Goal: Transaction & Acquisition: Book appointment/travel/reservation

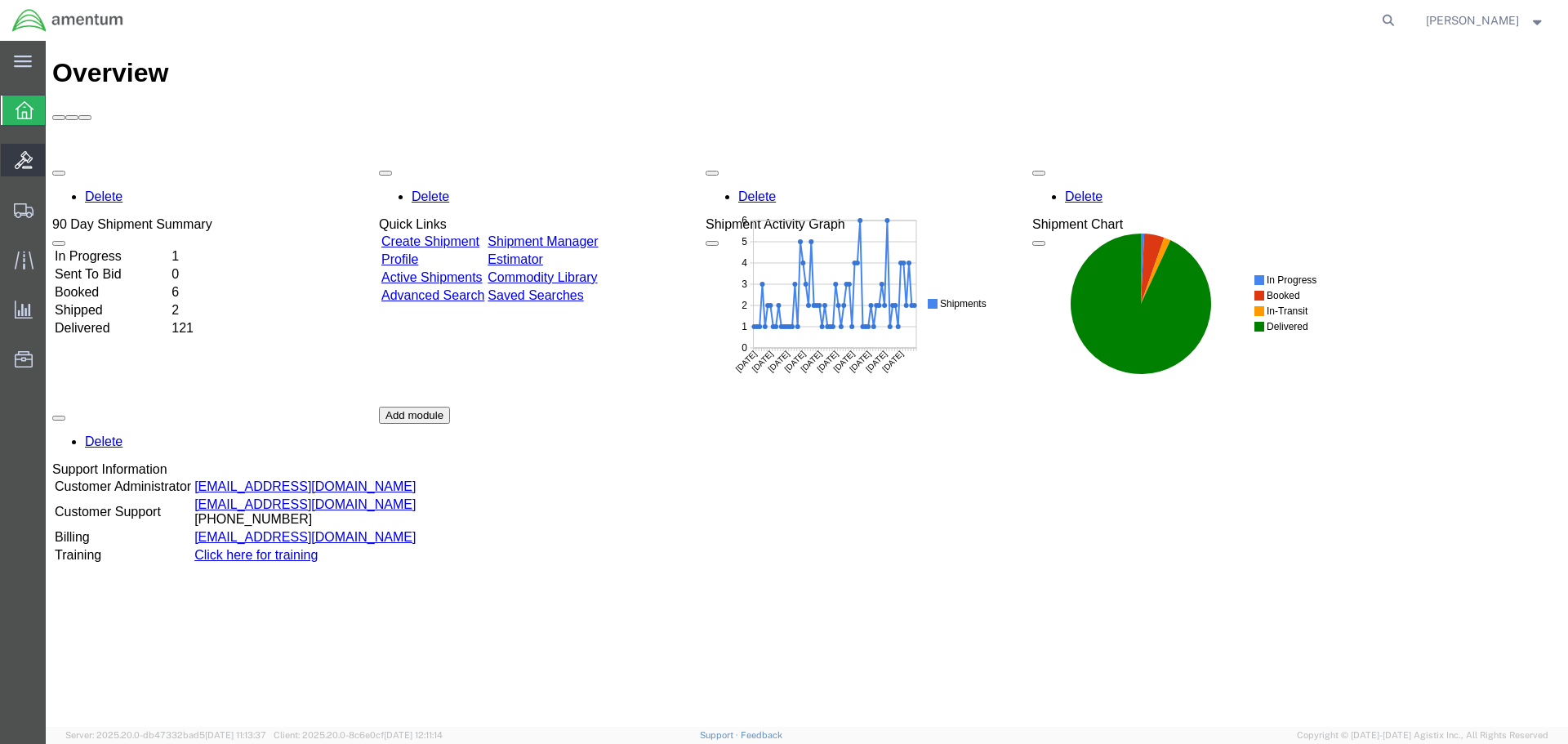
click at [27, 162] on icon at bounding box center [23, 160] width 18 height 18
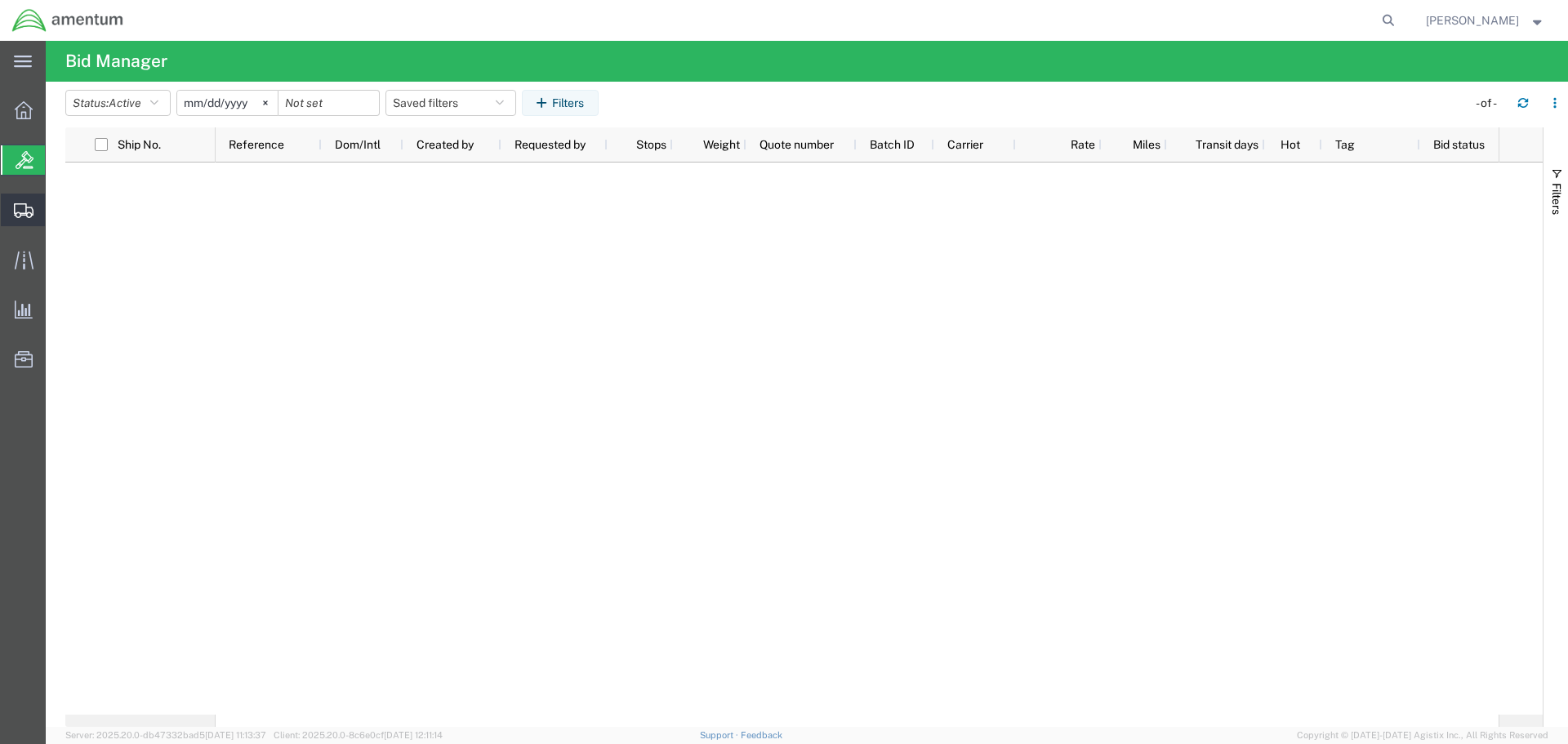
click at [0, 0] on span "Shipment Manager" at bounding box center [0, 0] width 0 height 0
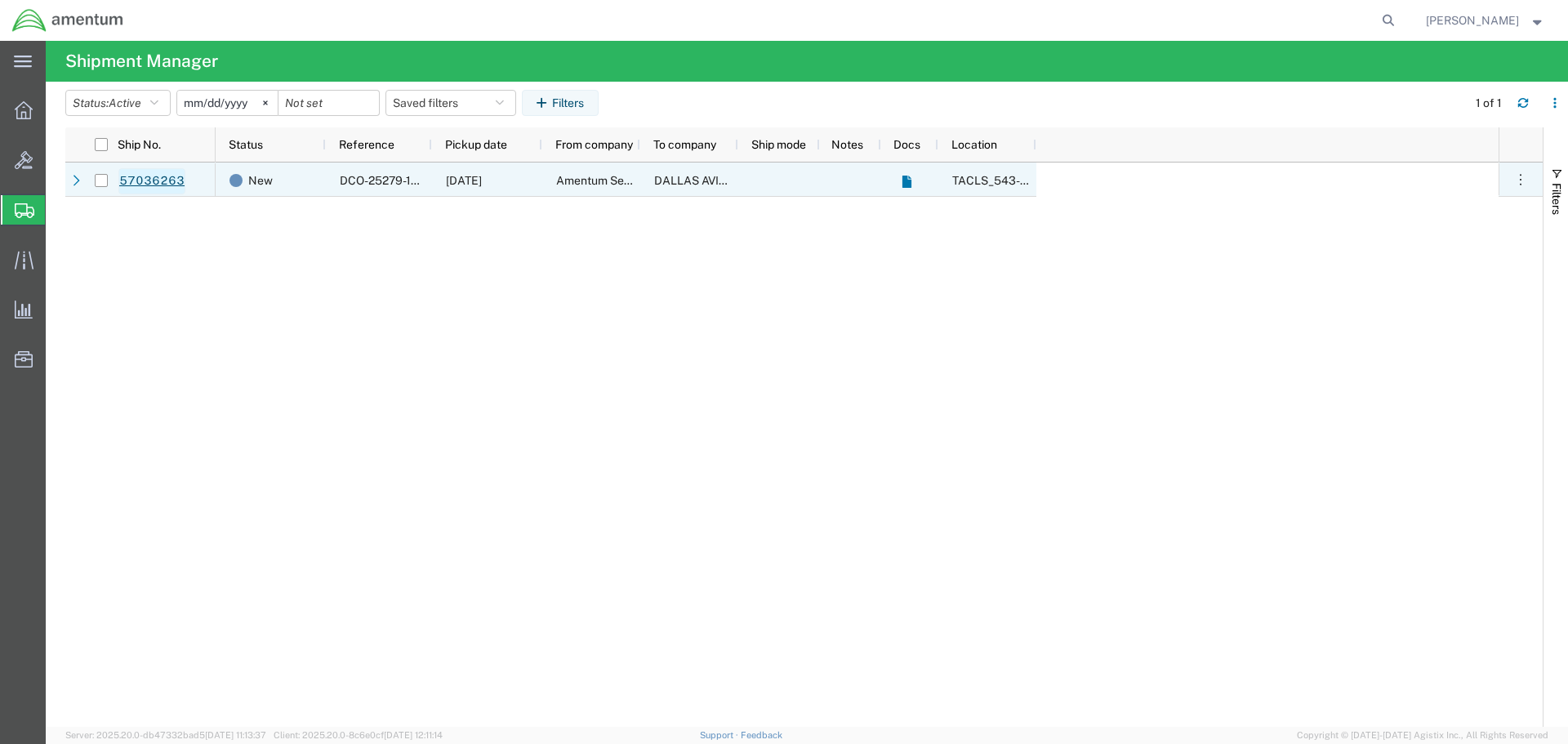
click at [157, 177] on link "57036263" at bounding box center [152, 181] width 67 height 26
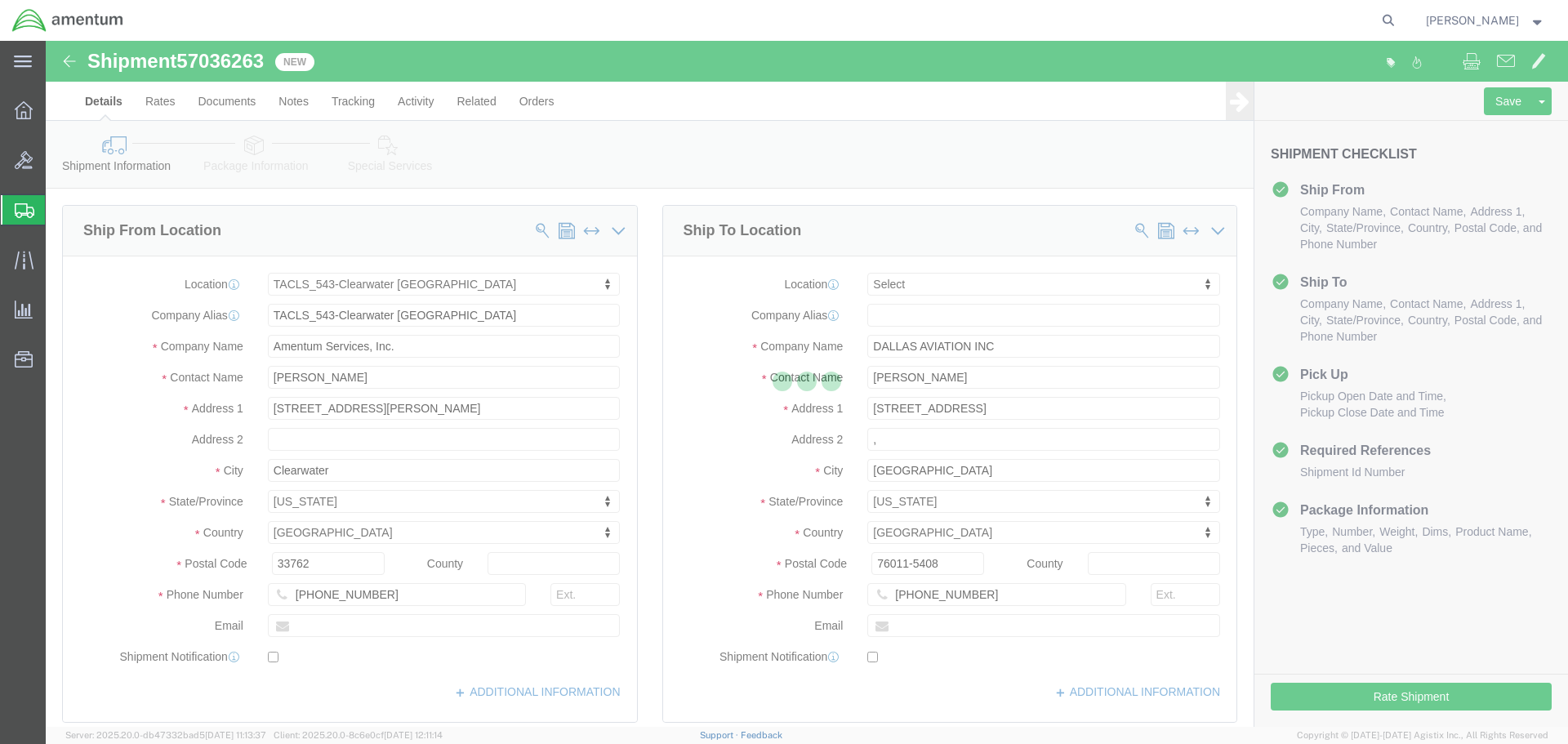
select select "60191"
select select
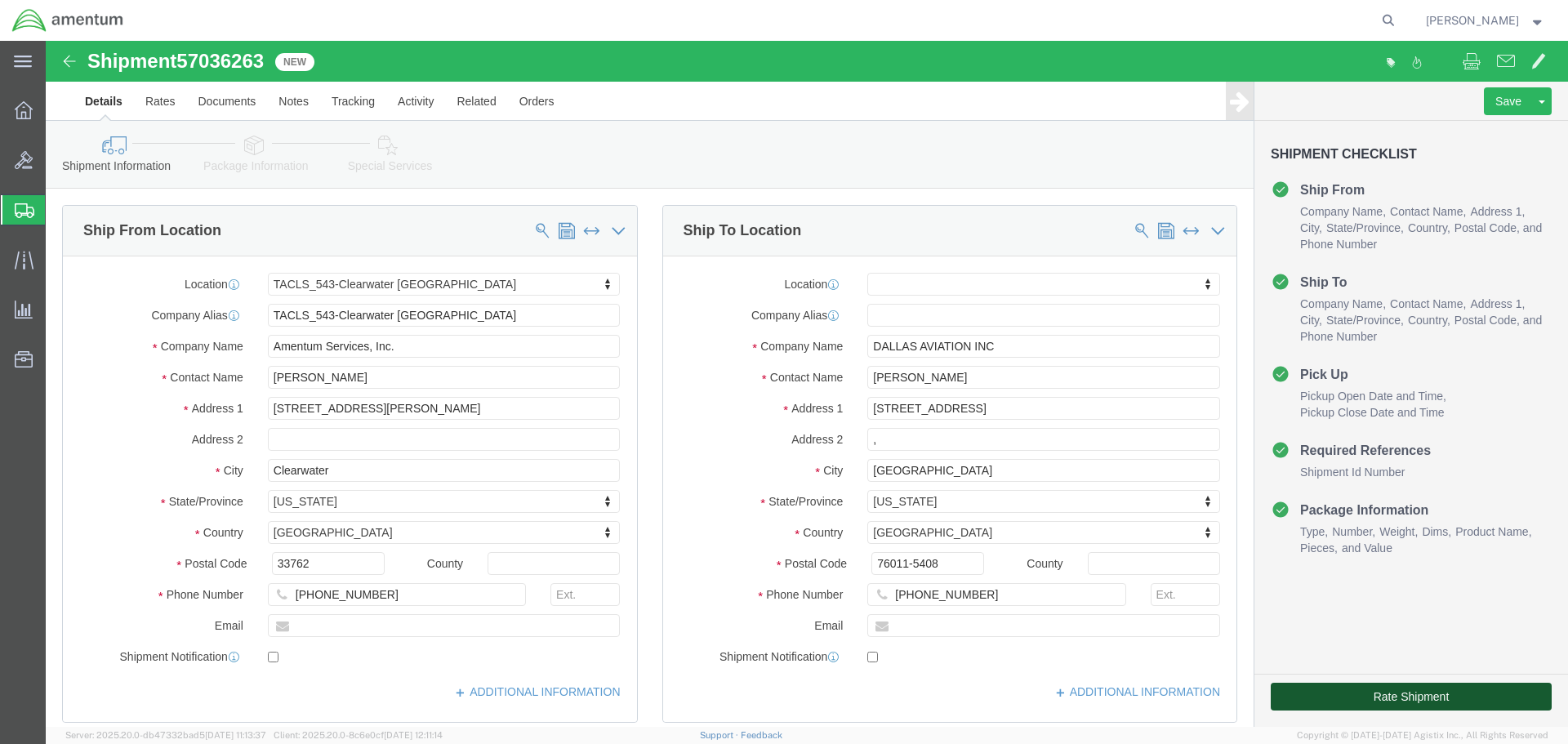
click button "Rate Shipment"
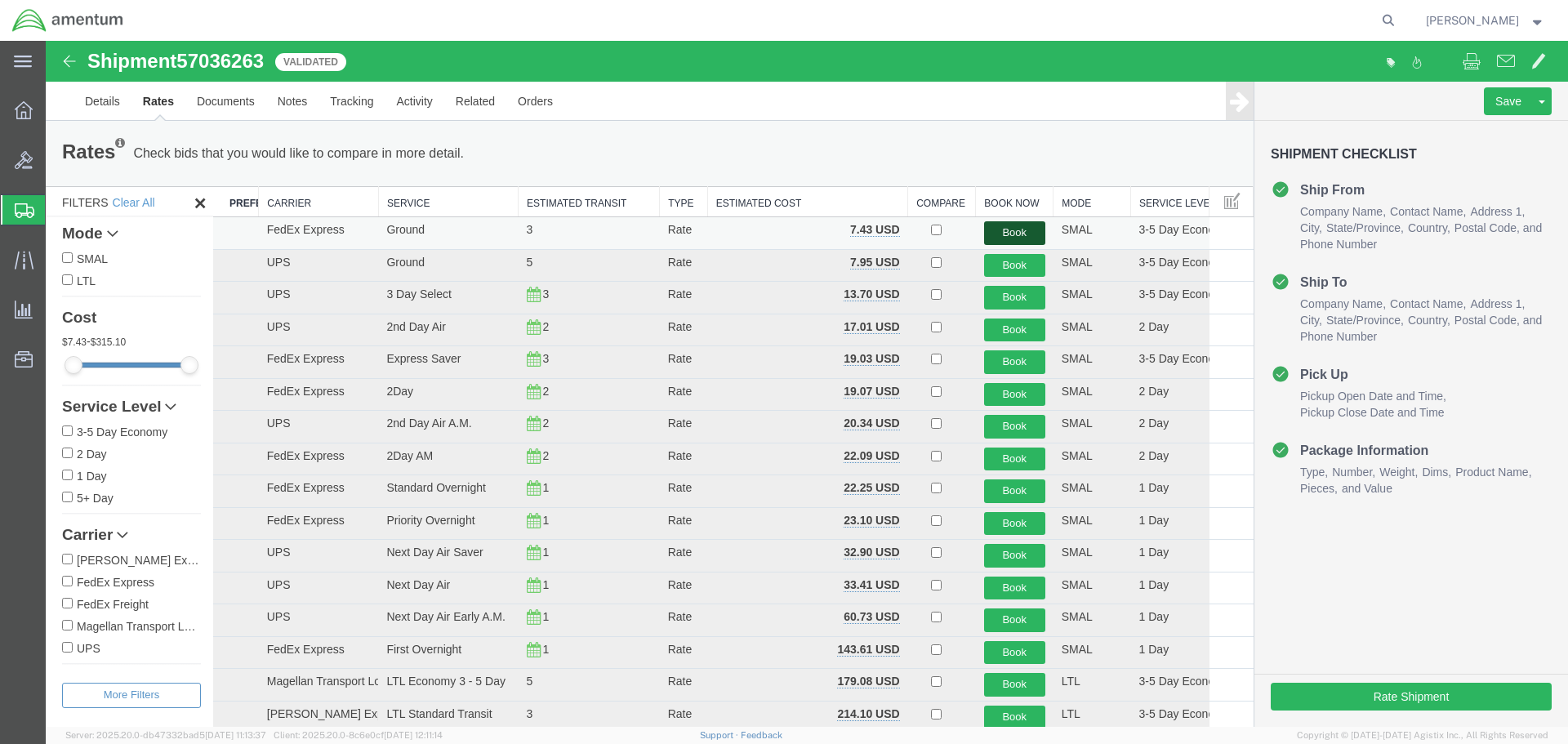
click at [1010, 231] on button "Book" at bounding box center [1015, 234] width 61 height 24
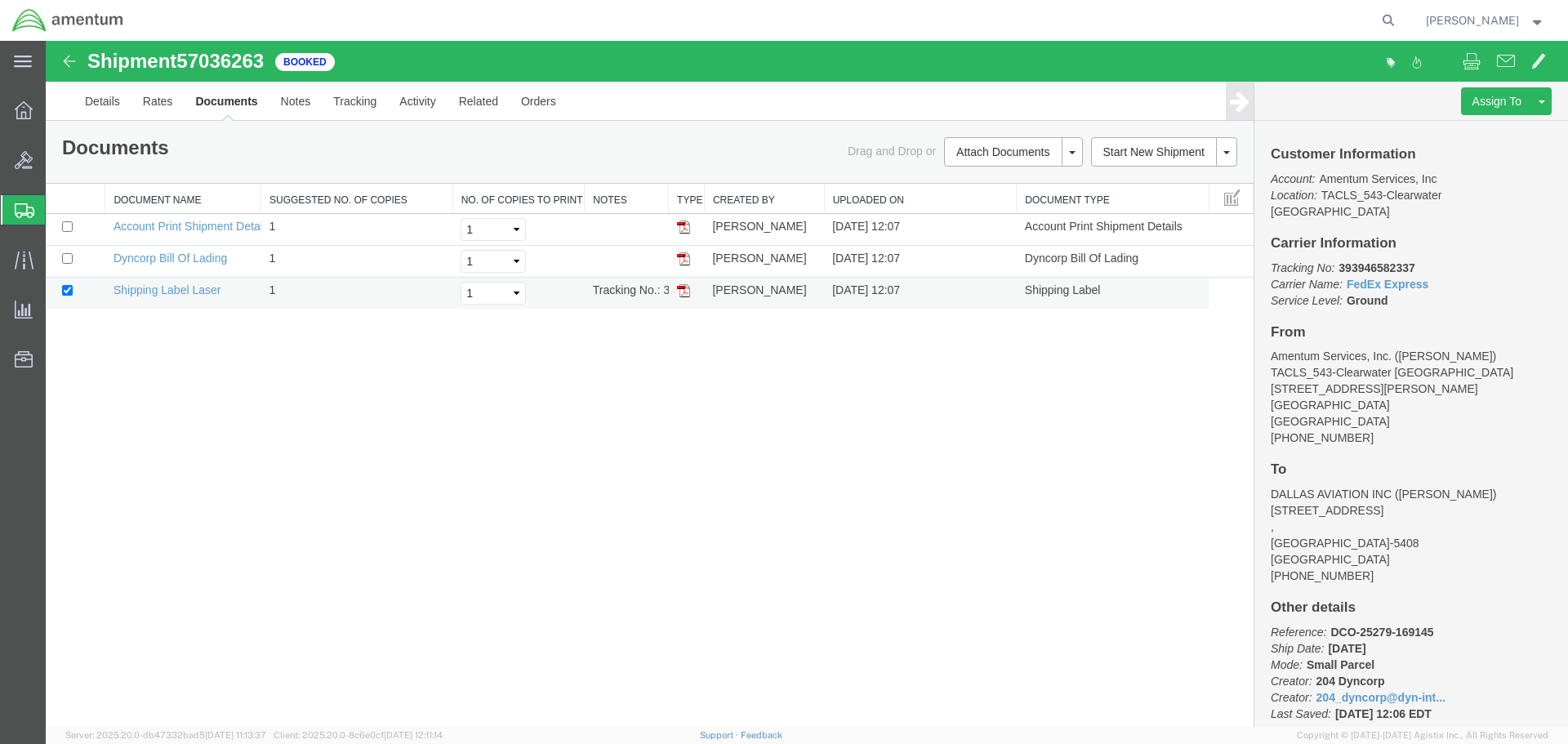
click at [682, 288] on img at bounding box center [684, 291] width 13 height 13
click at [357, 102] on link "Tracking" at bounding box center [355, 101] width 67 height 39
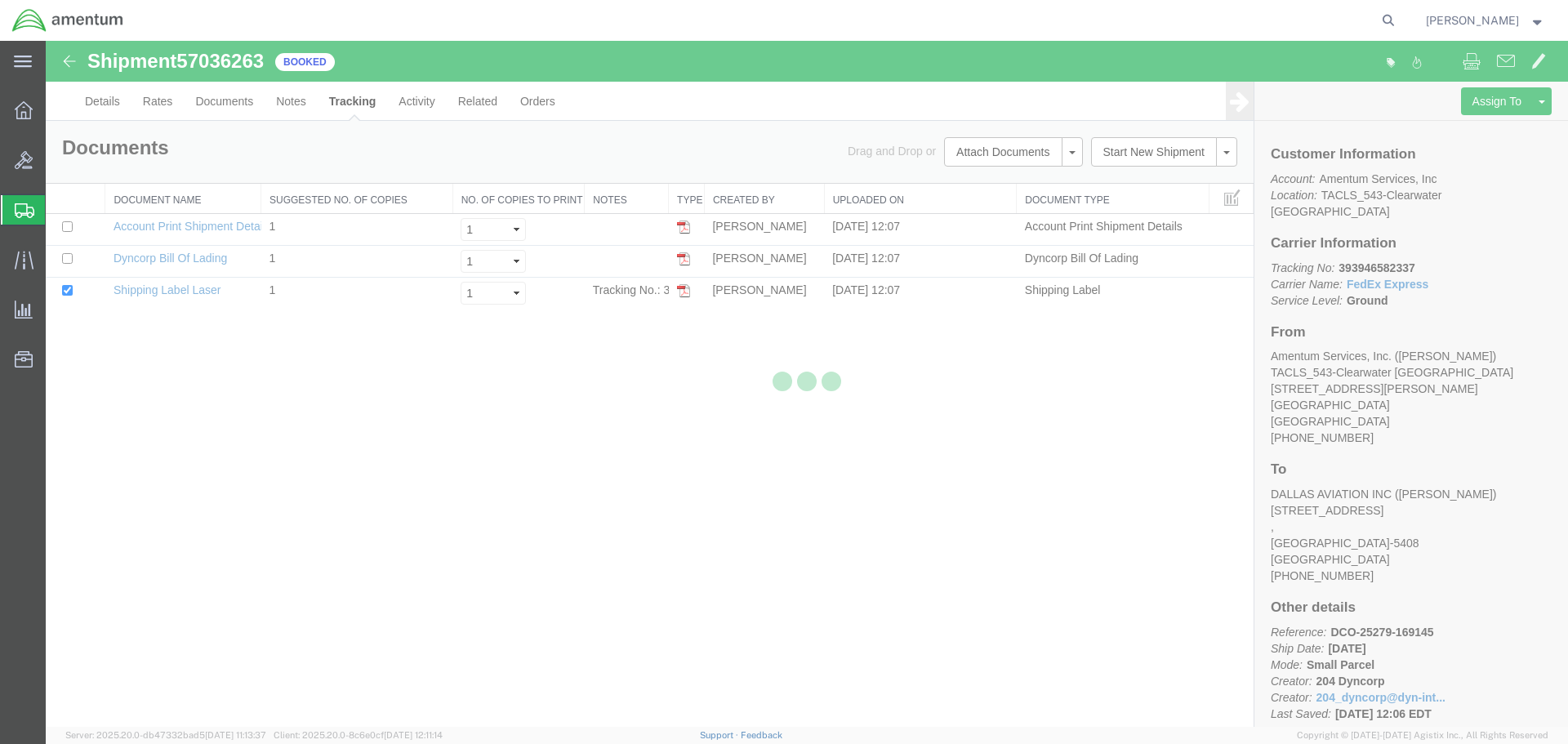
click at [101, 104] on div at bounding box center [808, 384] width 1523 height 687
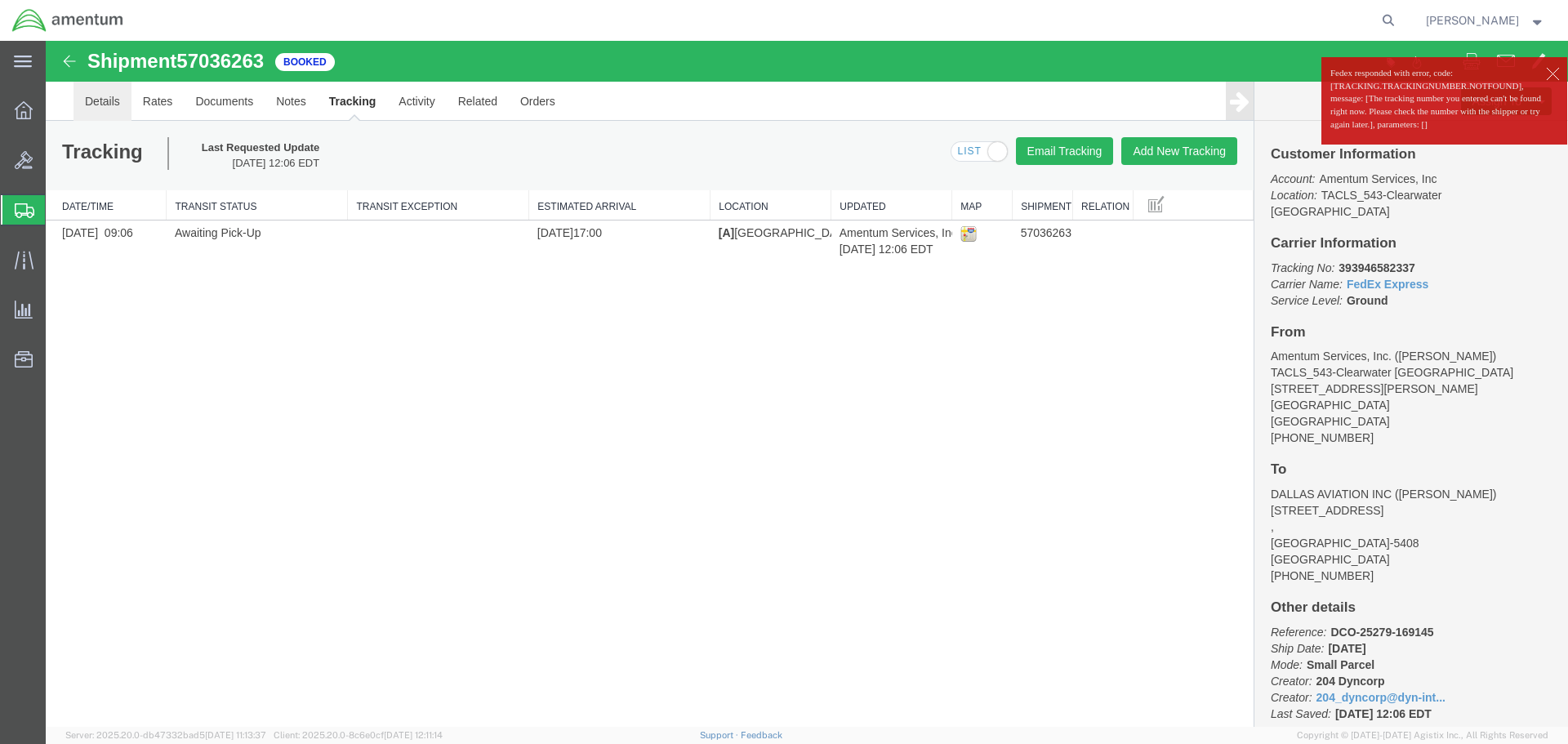
click at [101, 104] on link "Details" at bounding box center [103, 101] width 58 height 39
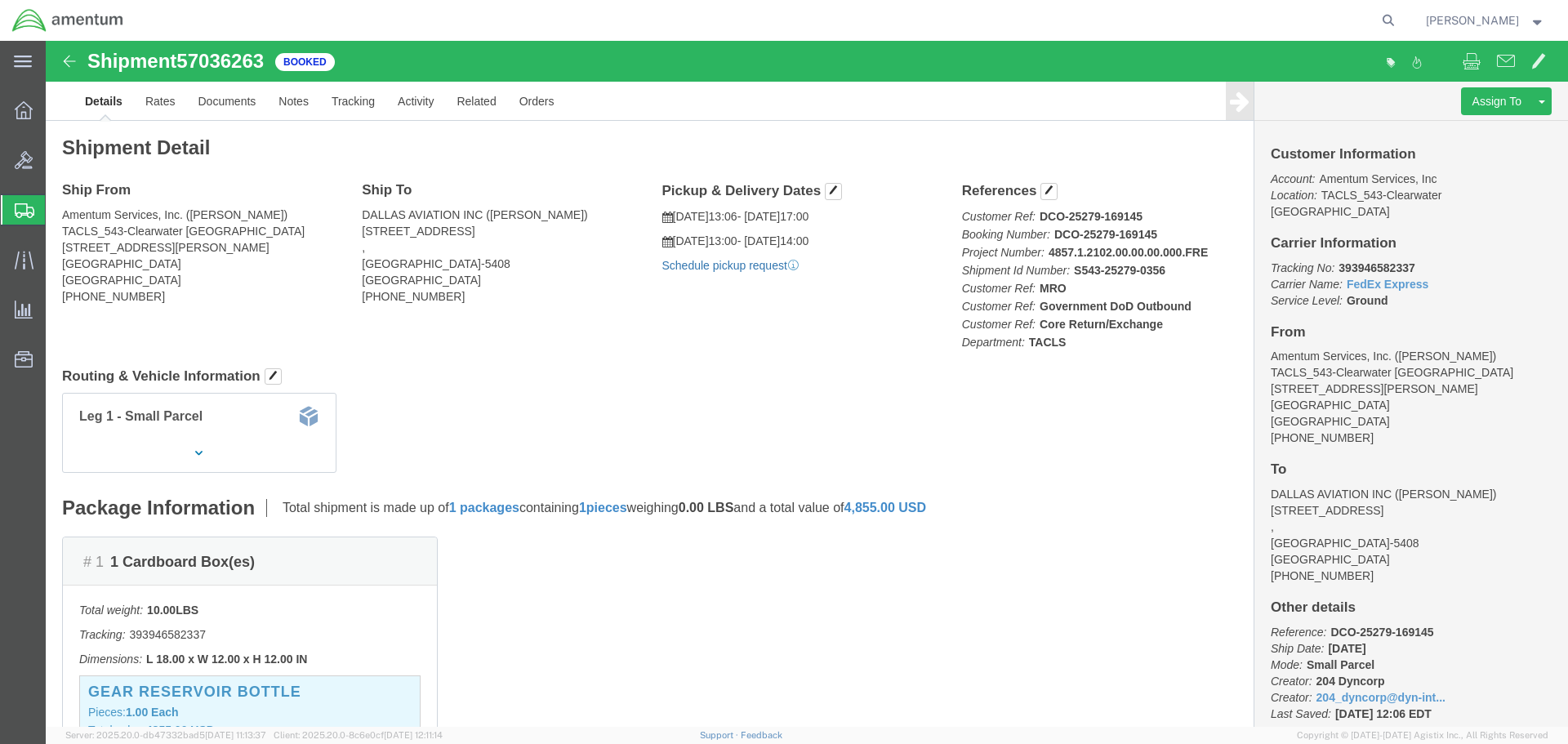
click link "Schedule pickup request"
click at [0, 0] on span "Shipment Manager" at bounding box center [0, 0] width 0 height 0
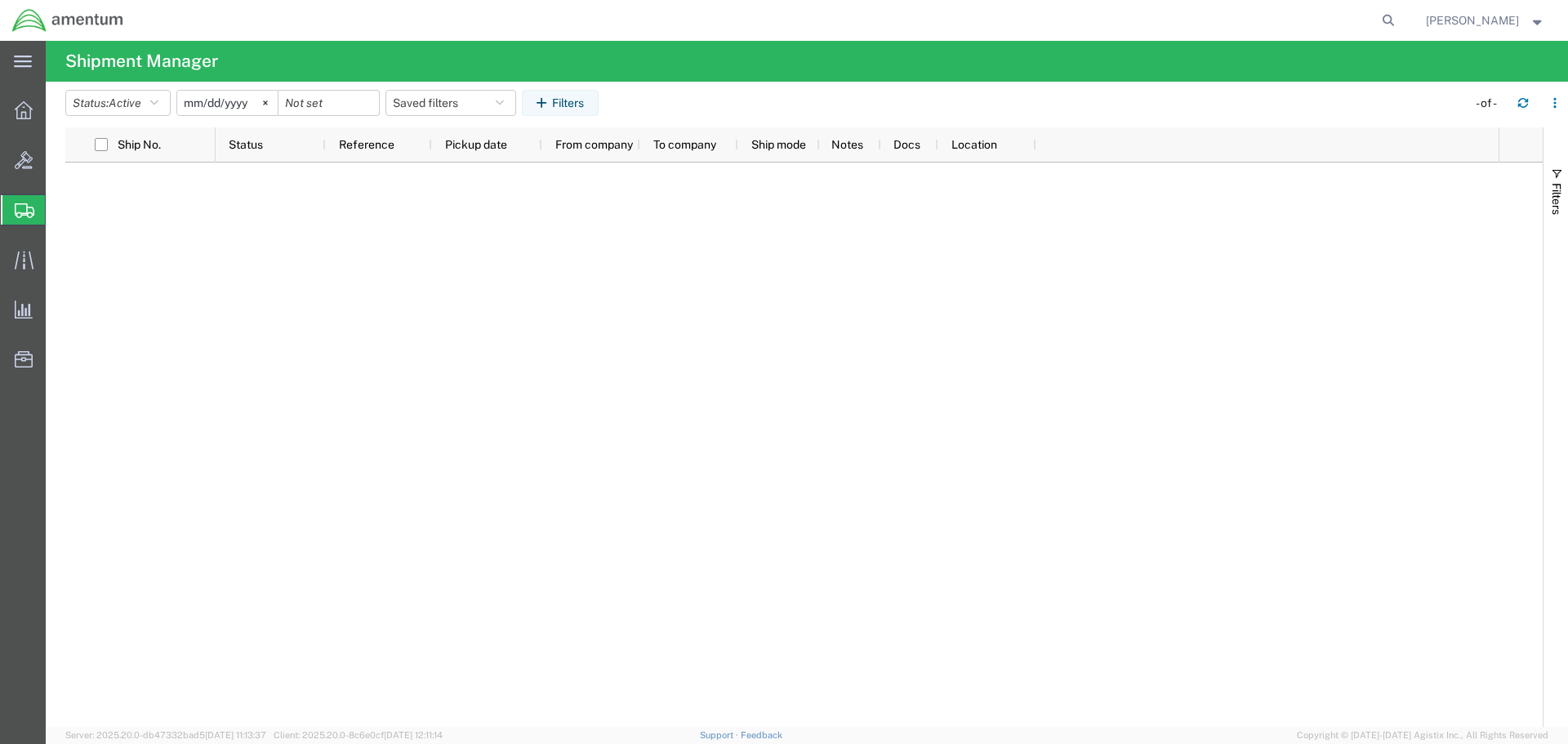
click at [0, 0] on span "Shipment Manager" at bounding box center [0, 0] width 0 height 0
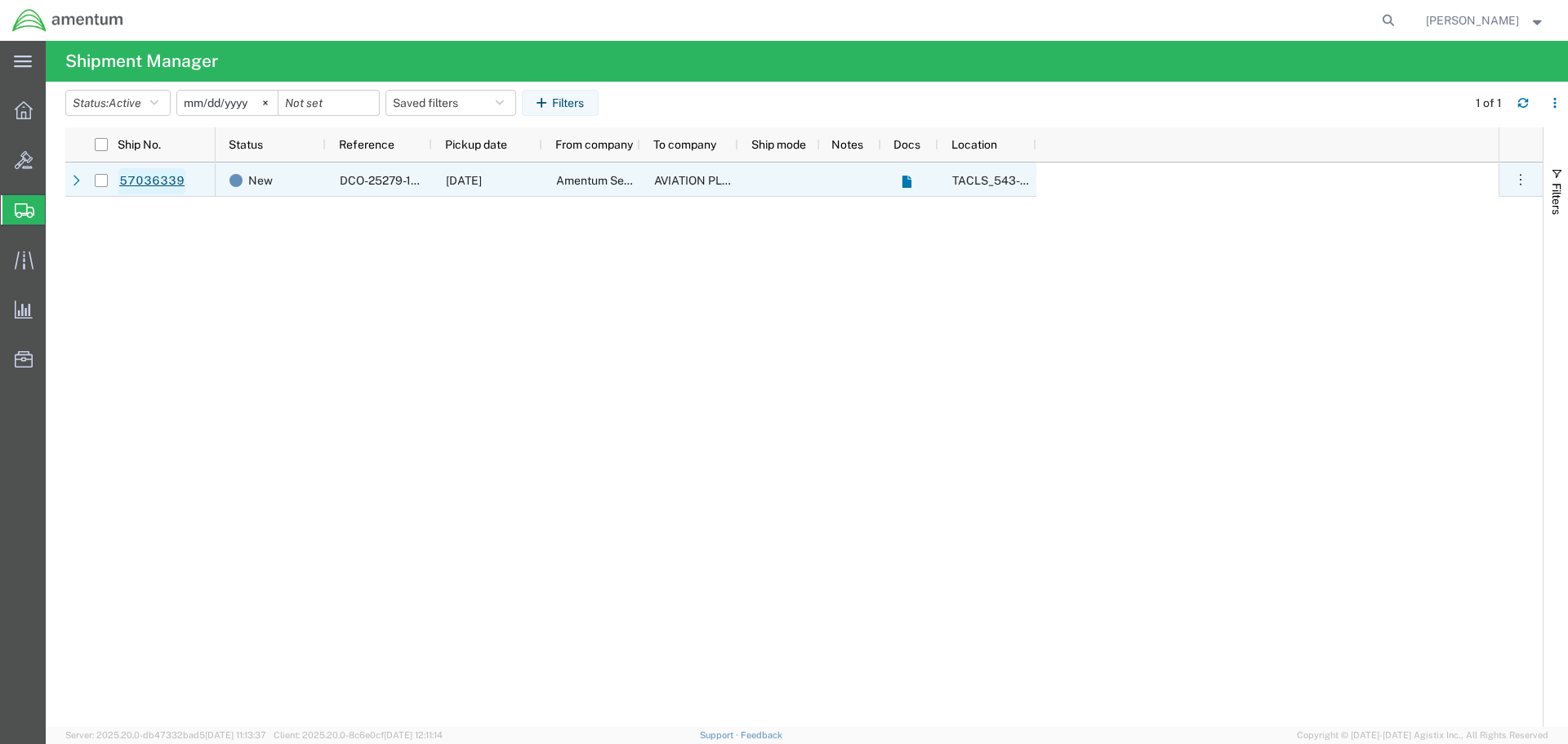
click at [130, 173] on link "57036339" at bounding box center [152, 181] width 67 height 26
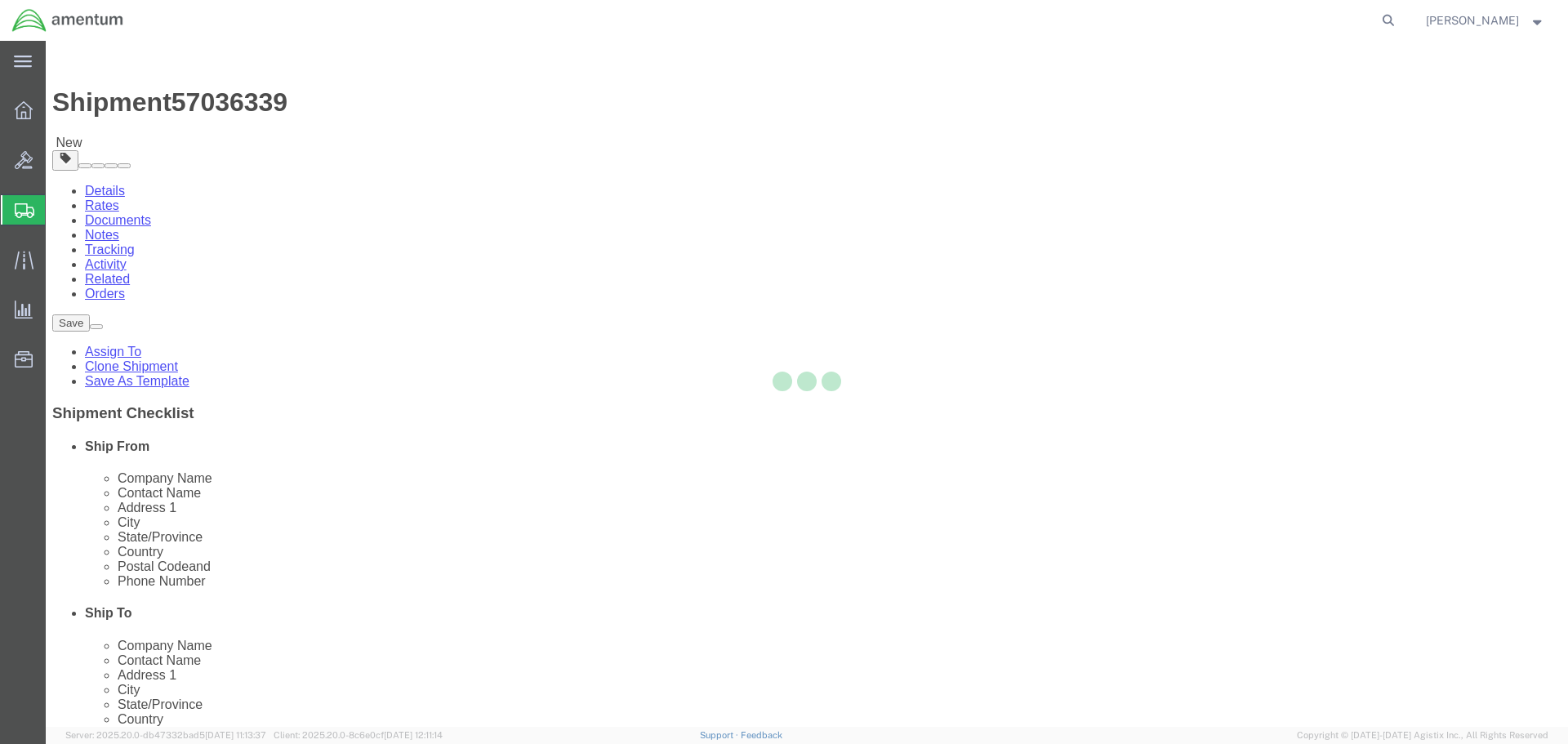
select select "60191"
select select
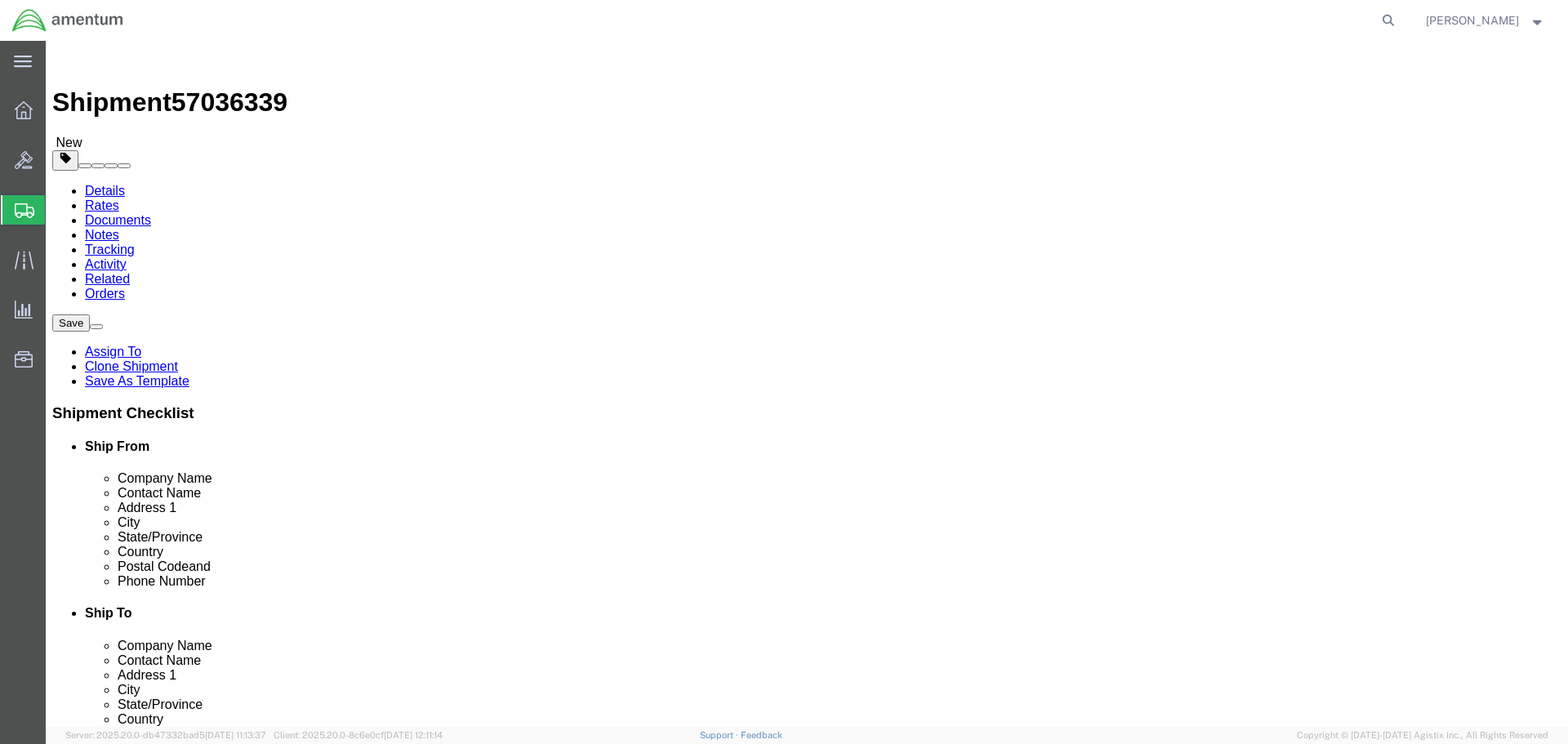
click input "text"
type input "r"
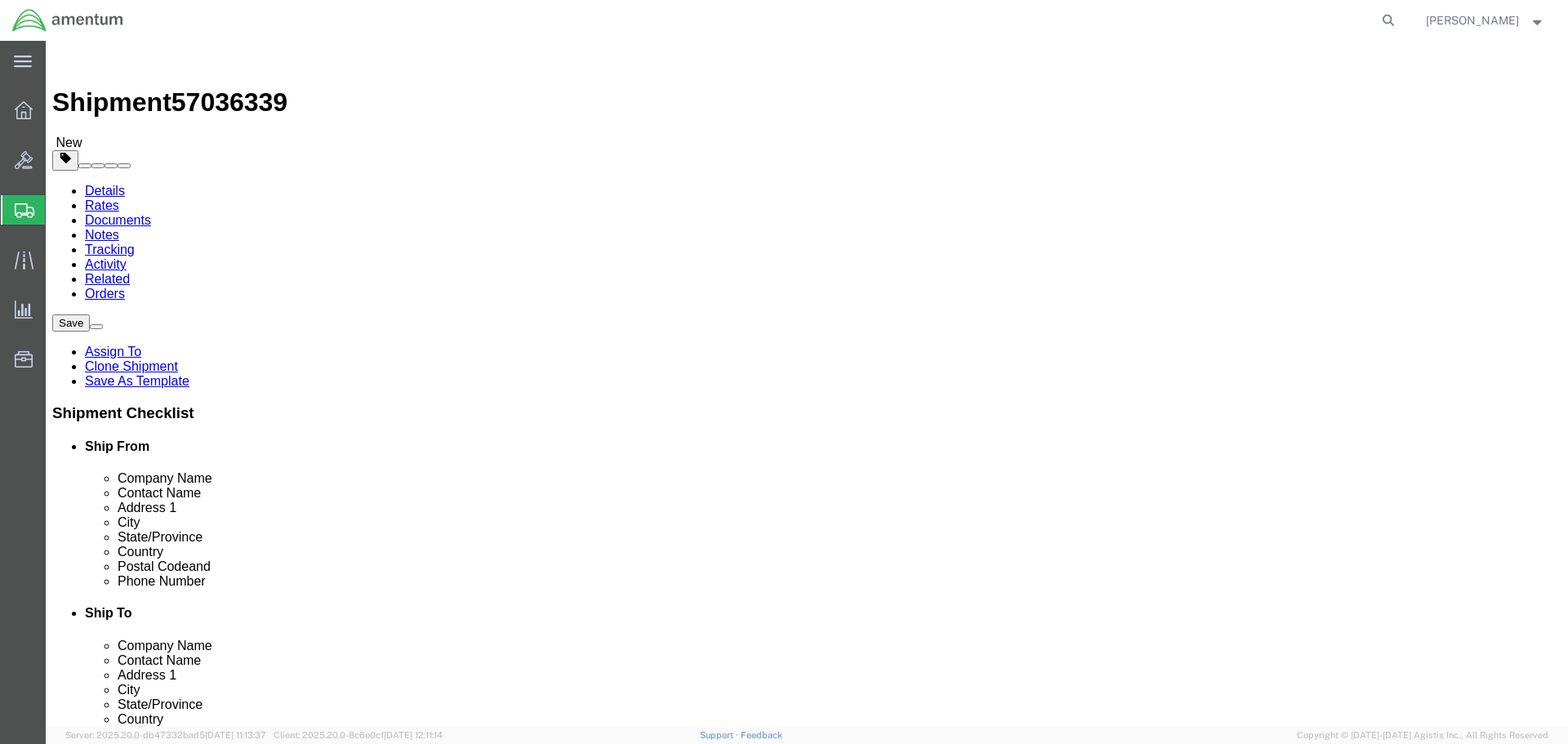
type input "Receiving"
click input "text"
type input "1234567788"
click link "Package Information"
click dd "1.00 Each"
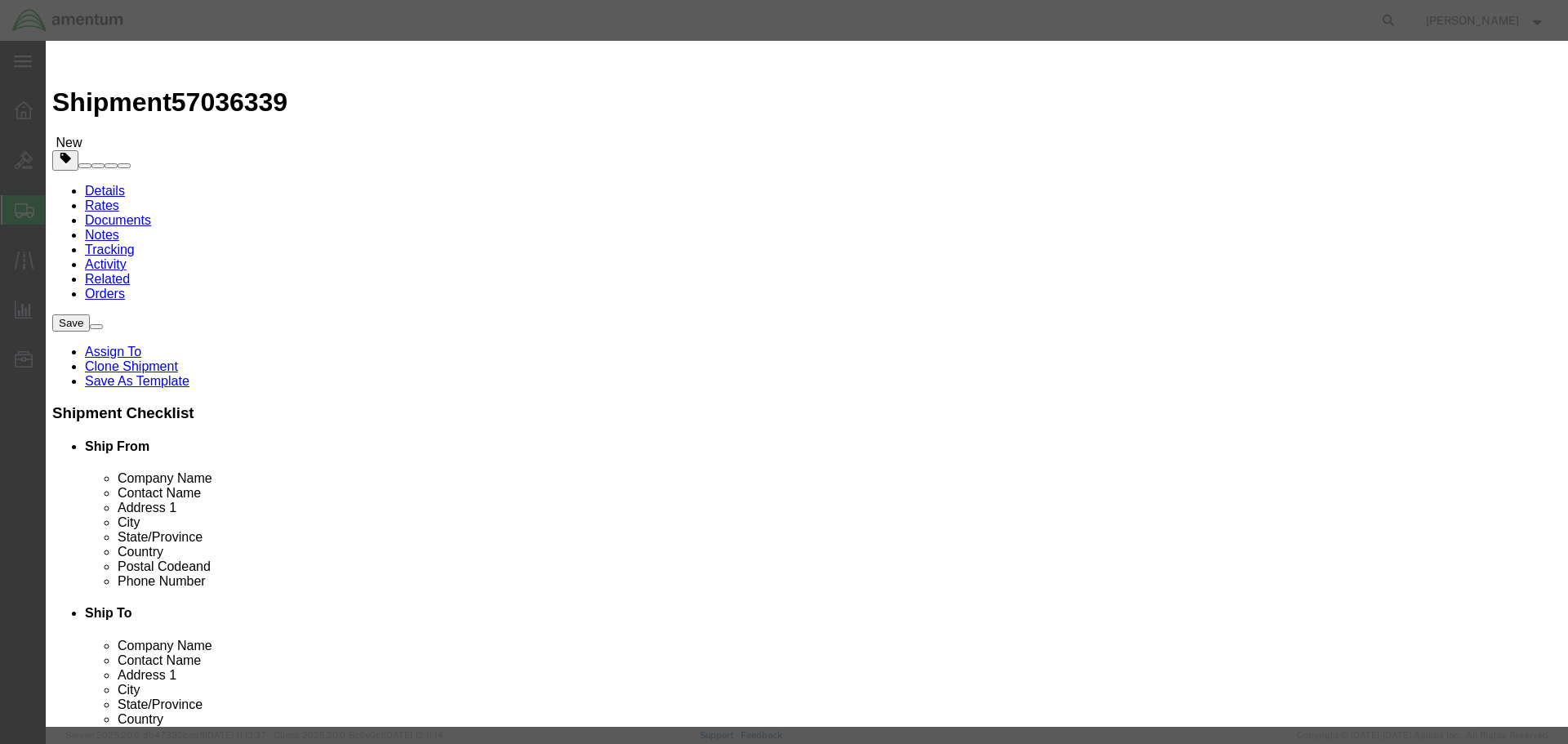
click input "text"
type input "1500"
click button "Save & Close"
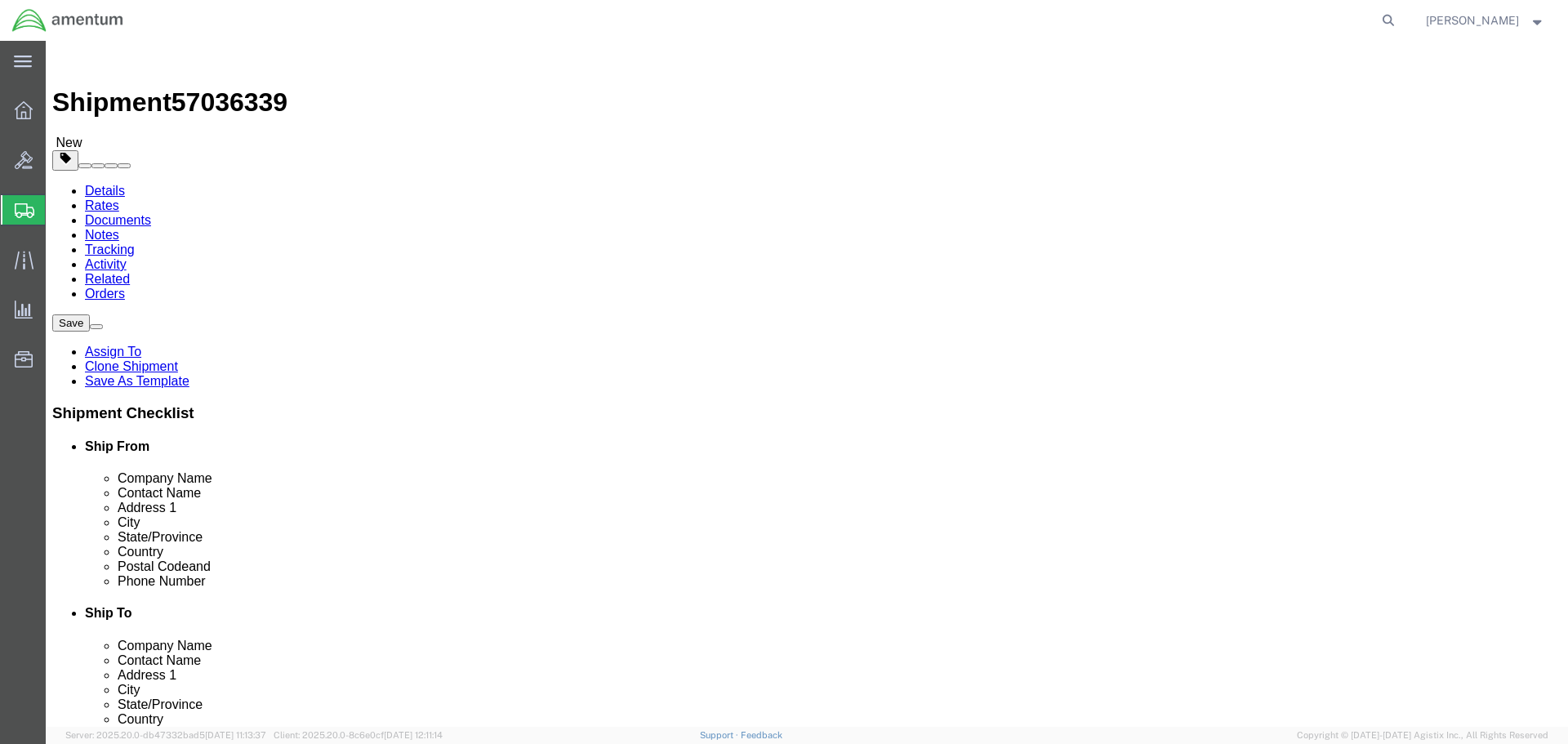
click button "Rate Shipment"
